Goal: Information Seeking & Learning: Learn about a topic

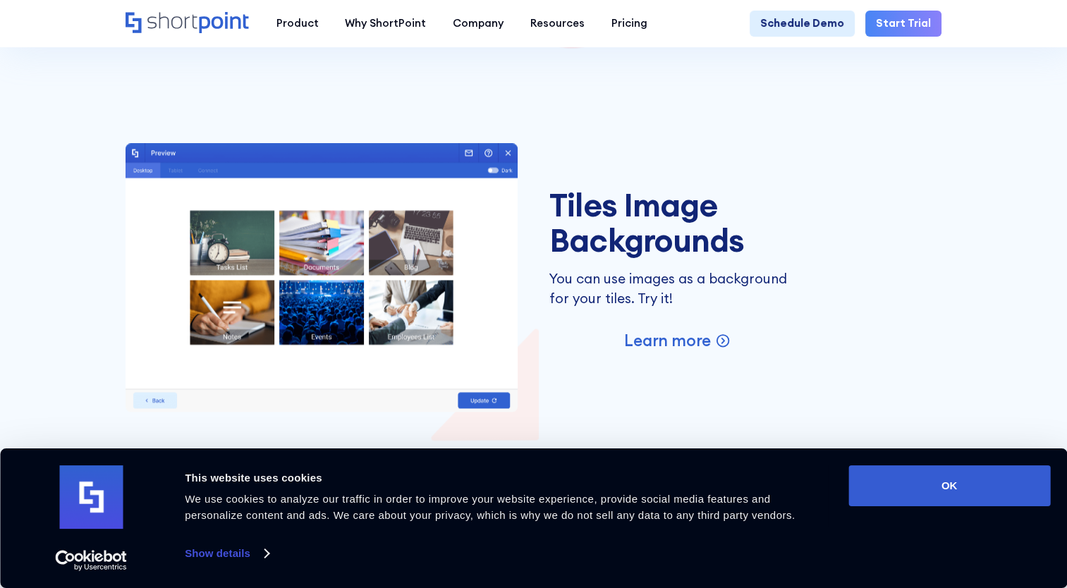
scroll to position [2225, 0]
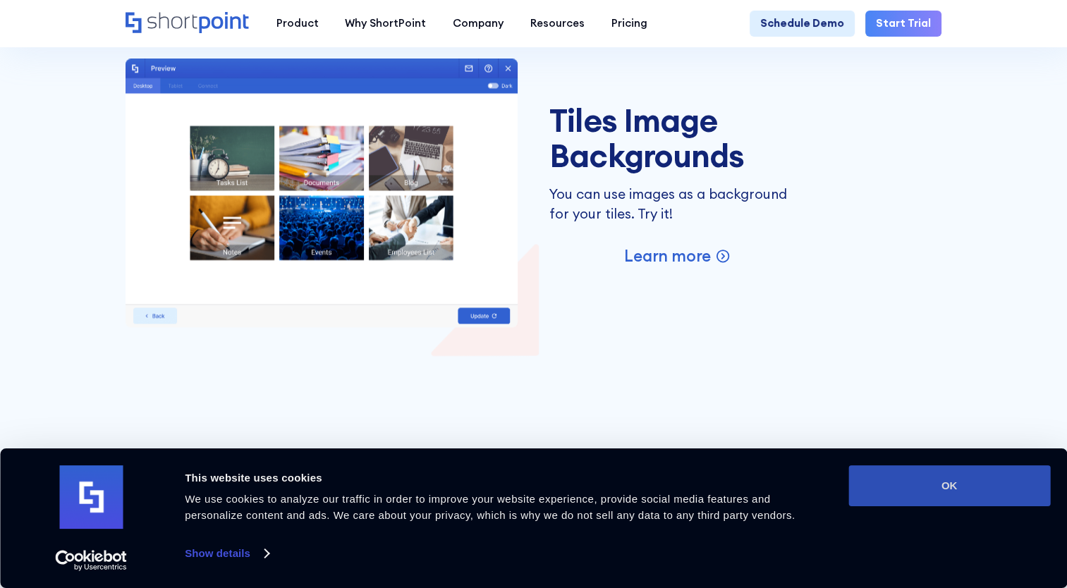
click at [958, 481] on button "OK" at bounding box center [949, 485] width 202 height 41
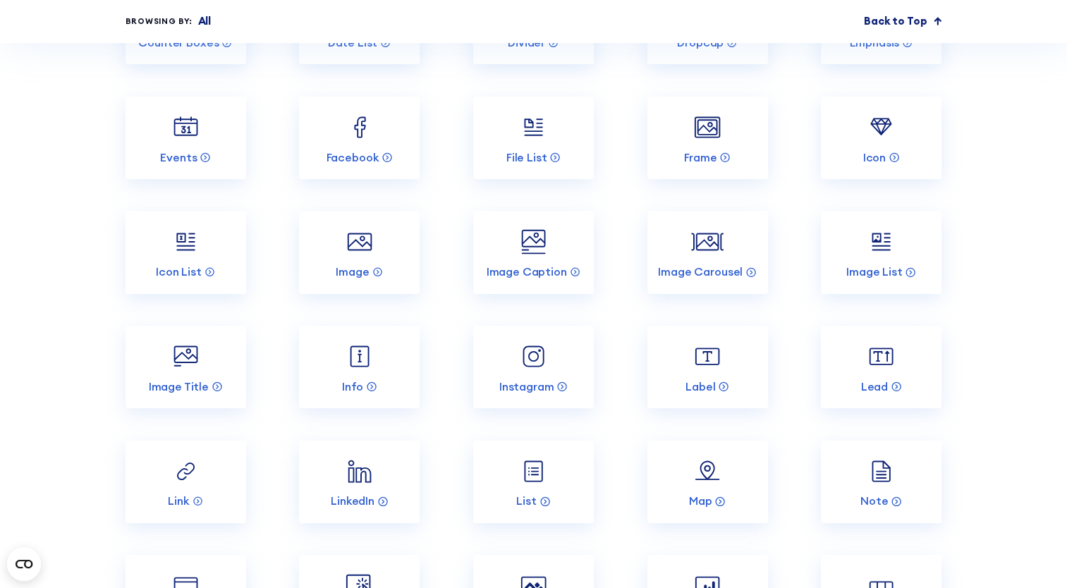
scroll to position [5230, 0]
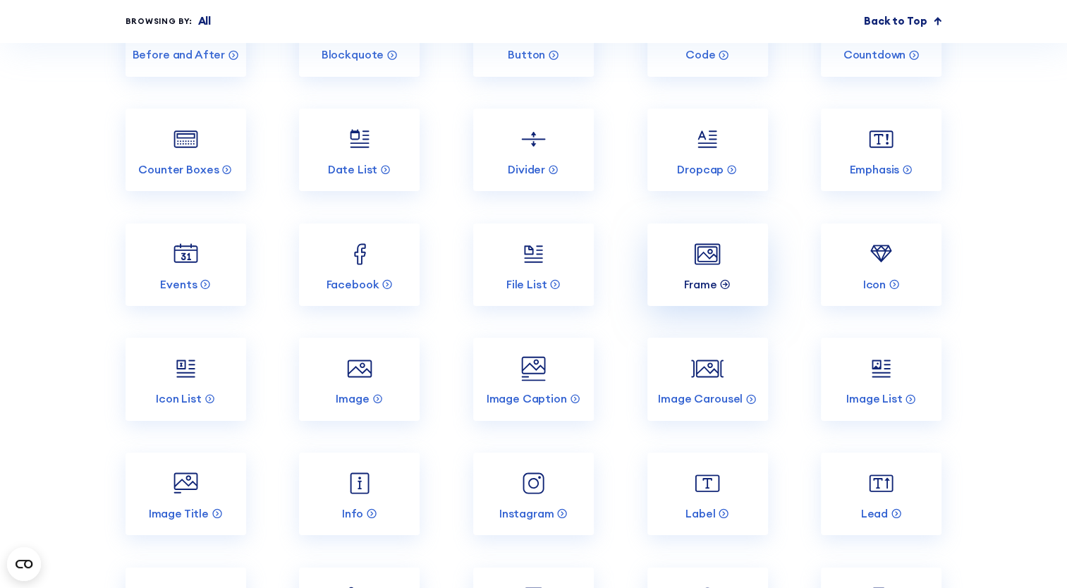
click at [703, 283] on p "Frame" at bounding box center [700, 284] width 32 height 15
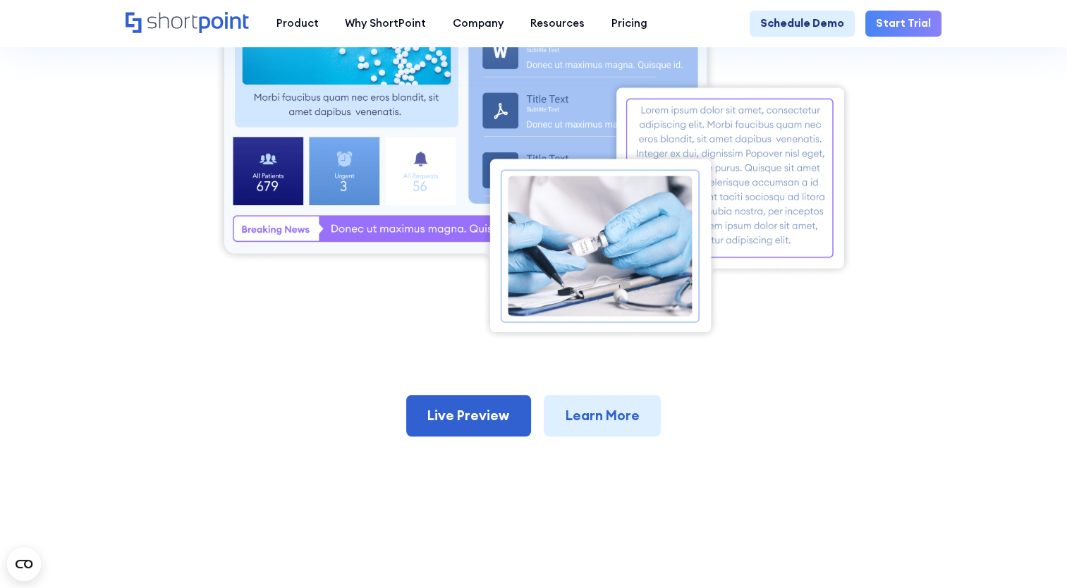
scroll to position [315, 0]
